Goal: Feedback & Contribution: Submit feedback/report problem

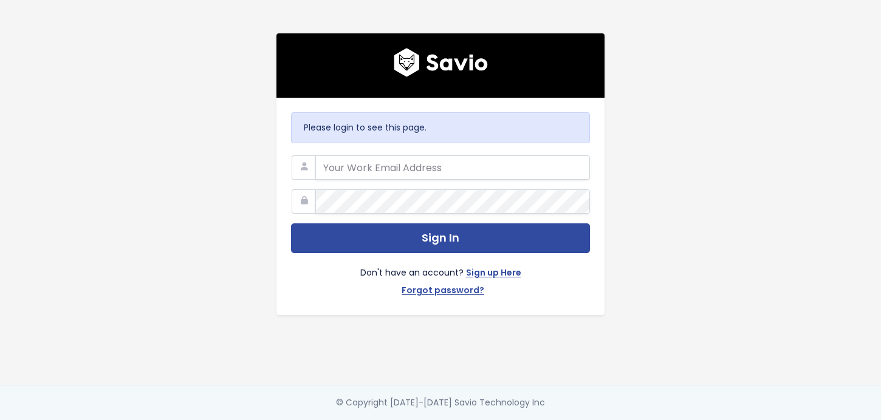
type input "hello@storypark.com"
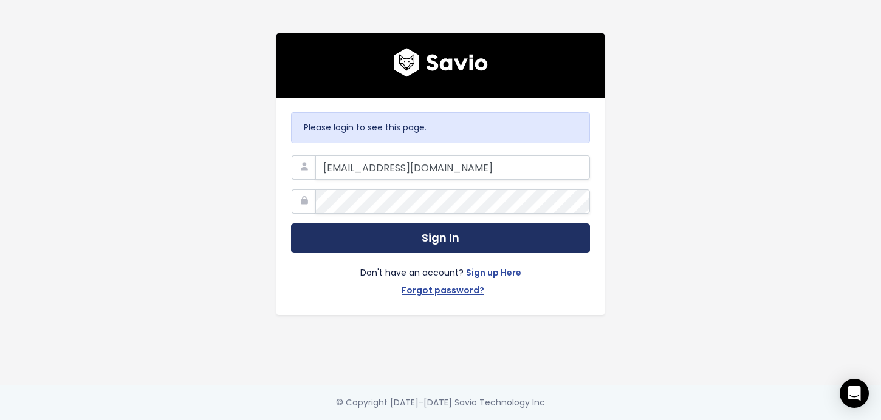
click at [465, 238] on button "Sign In" at bounding box center [440, 239] width 299 height 30
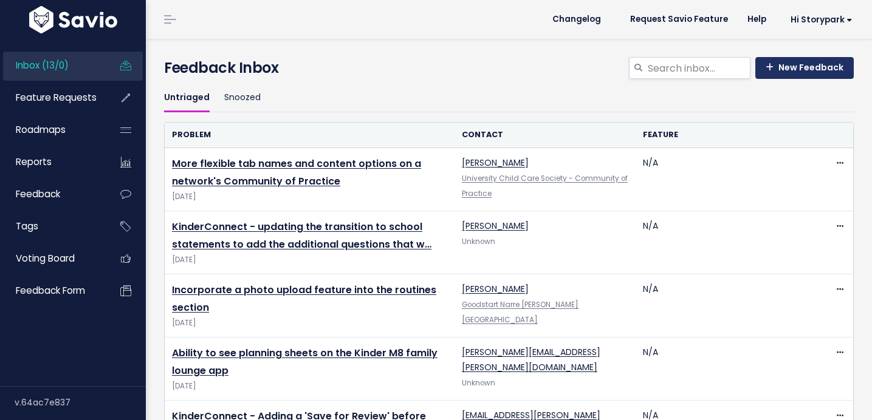
click at [823, 72] on link "New Feedback" at bounding box center [804, 68] width 98 height 22
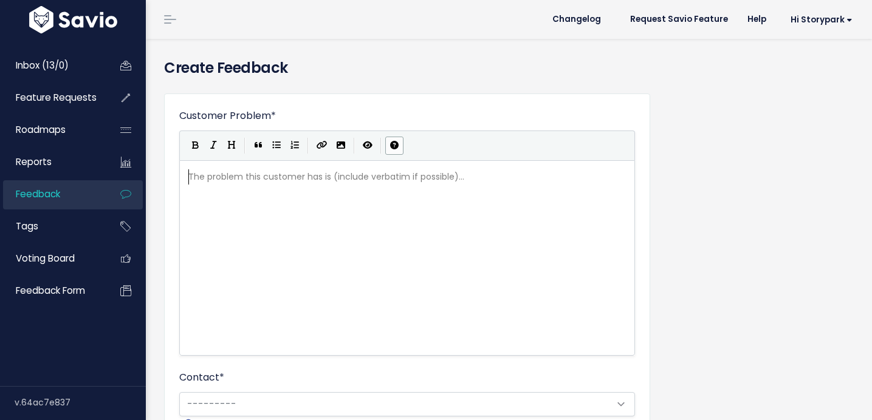
scroll to position [1, 0]
click at [351, 200] on div "The problem this customer has is (include verbatim if possible)... xxxxxxxxxx ​" at bounding box center [422, 273] width 473 height 213
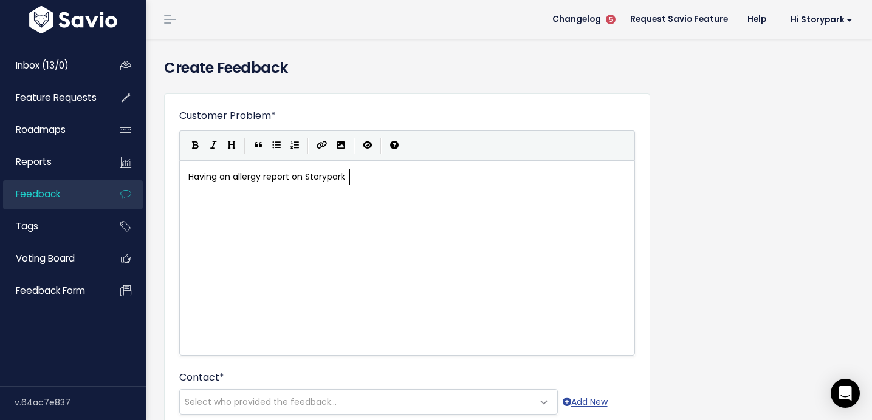
type textarea "Having an allergy report on Storypark OF"
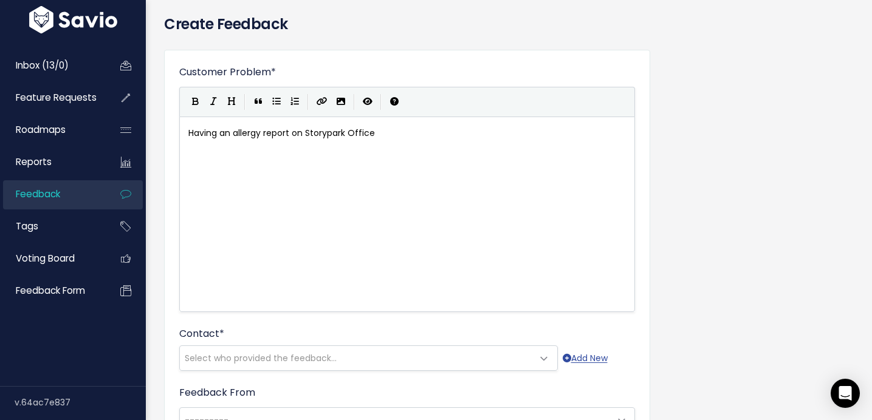
scroll to position [95, 0]
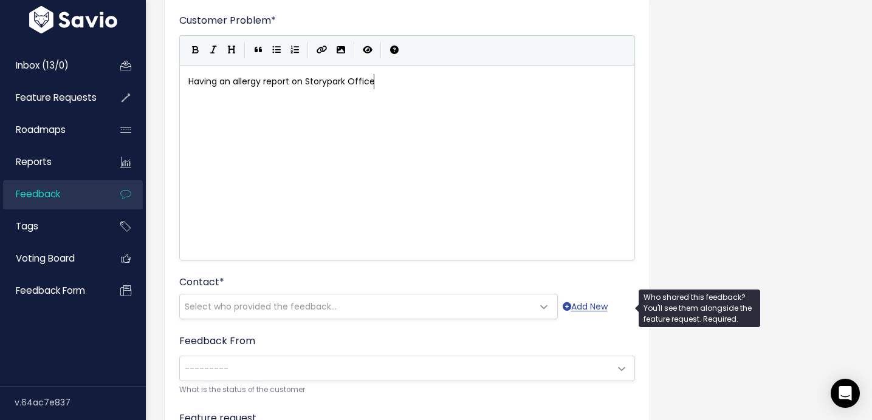
type textarea "ffice"
click at [331, 310] on span "Select who provided the feedback..." at bounding box center [261, 307] width 152 height 12
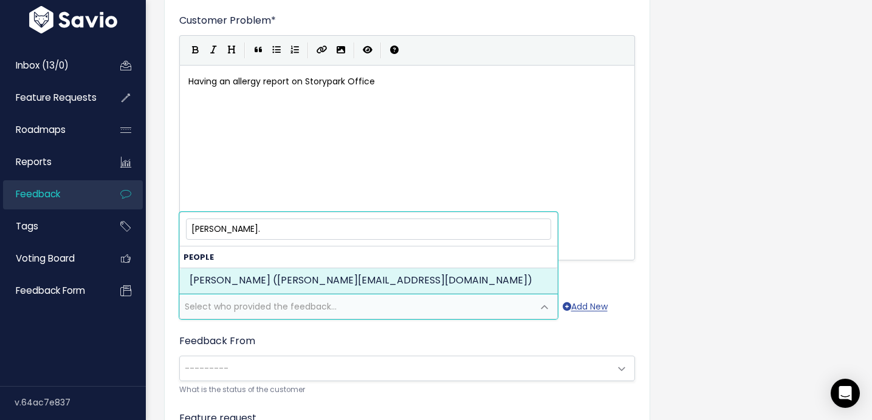
type input "angela@campevergreen."
select select "ACTIVE"
select select "89665943"
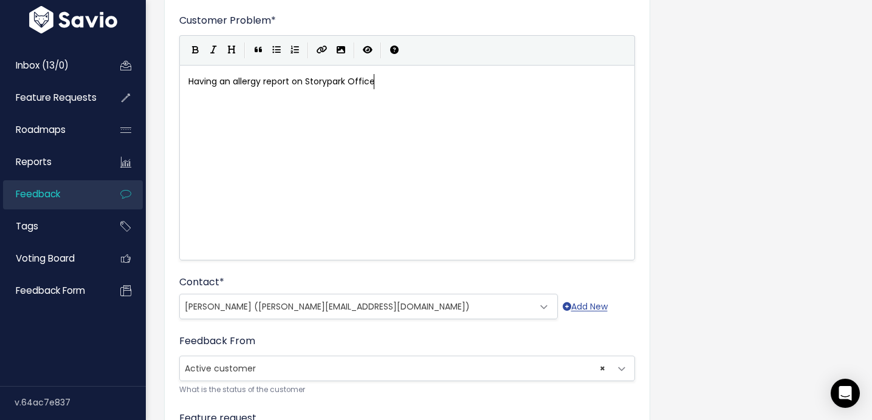
click at [448, 83] on pre "Having an allergy report on Storypark Office" at bounding box center [411, 81] width 451 height 15
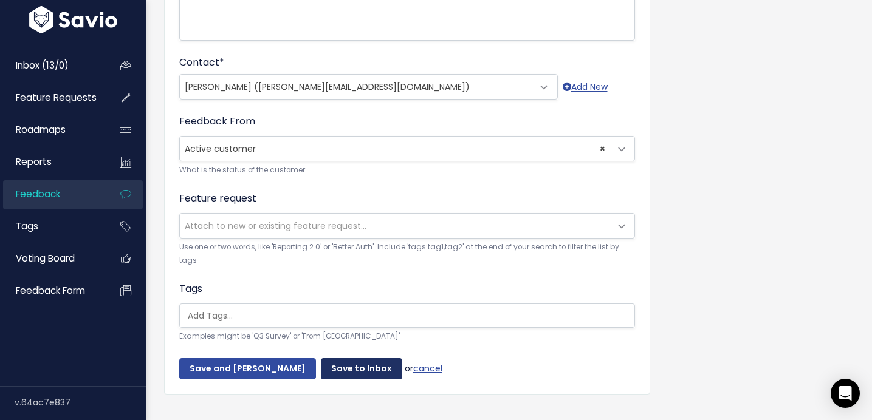
scroll to position [346, 0]
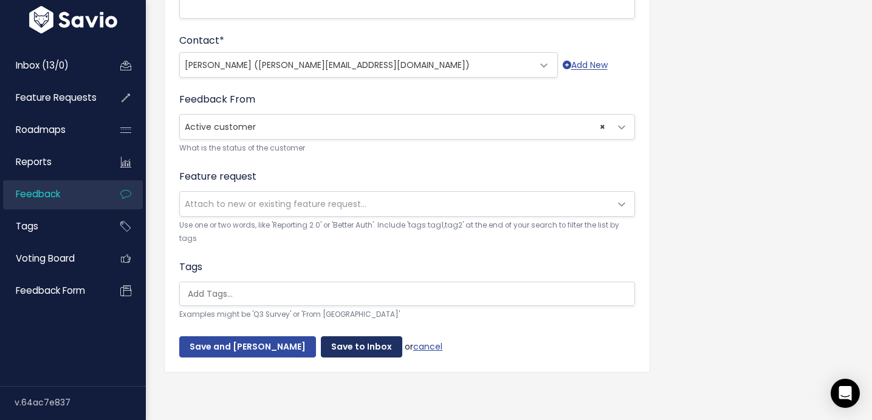
click at [348, 341] on input "Save to Inbox" at bounding box center [361, 348] width 81 height 22
